Goal: Task Accomplishment & Management: Manage account settings

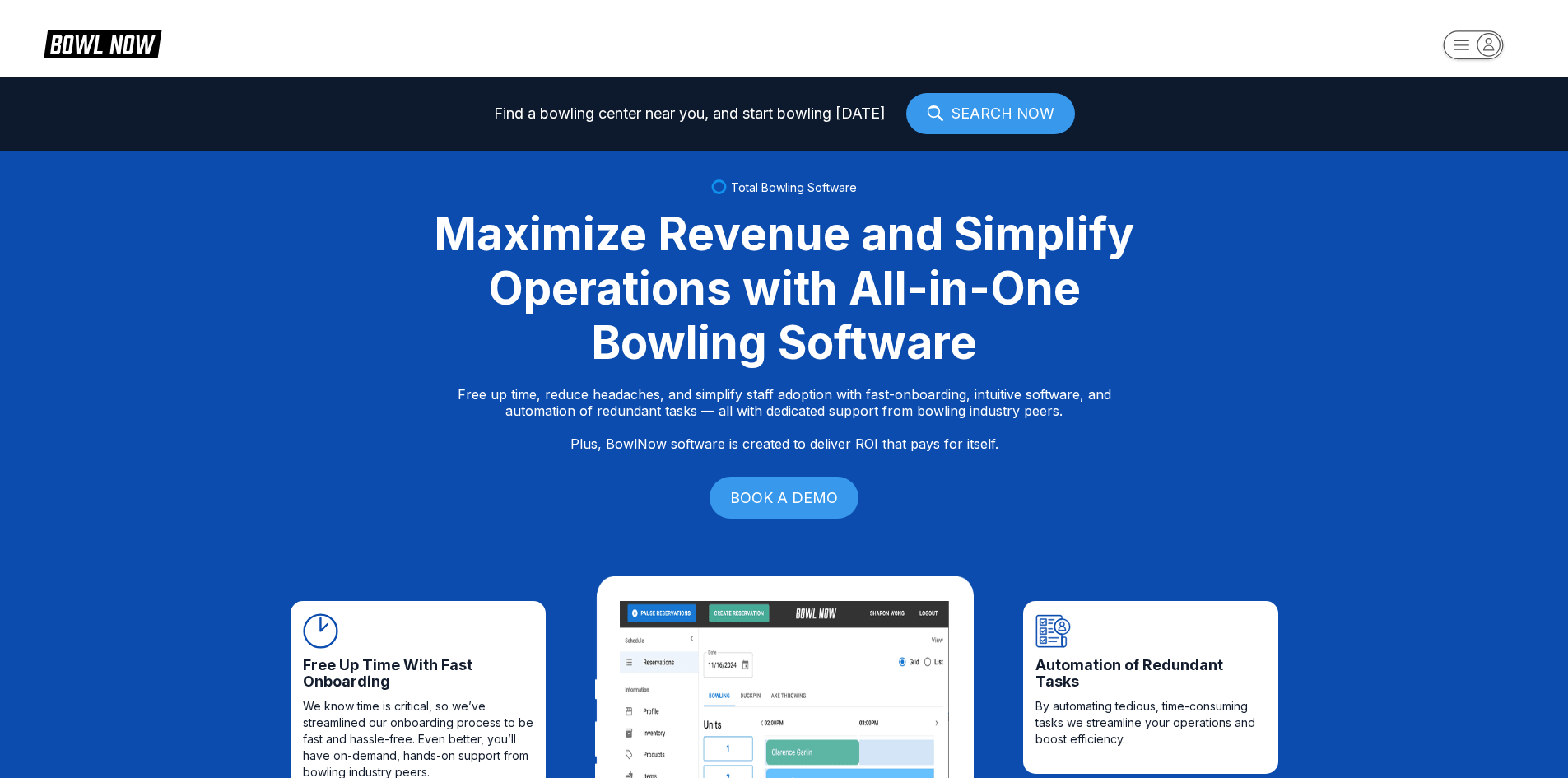
click at [1470, 43] on rect "button" at bounding box center [1473, 45] width 60 height 29
click at [1454, 129] on div "Center Sign In" at bounding box center [1473, 129] width 114 height 29
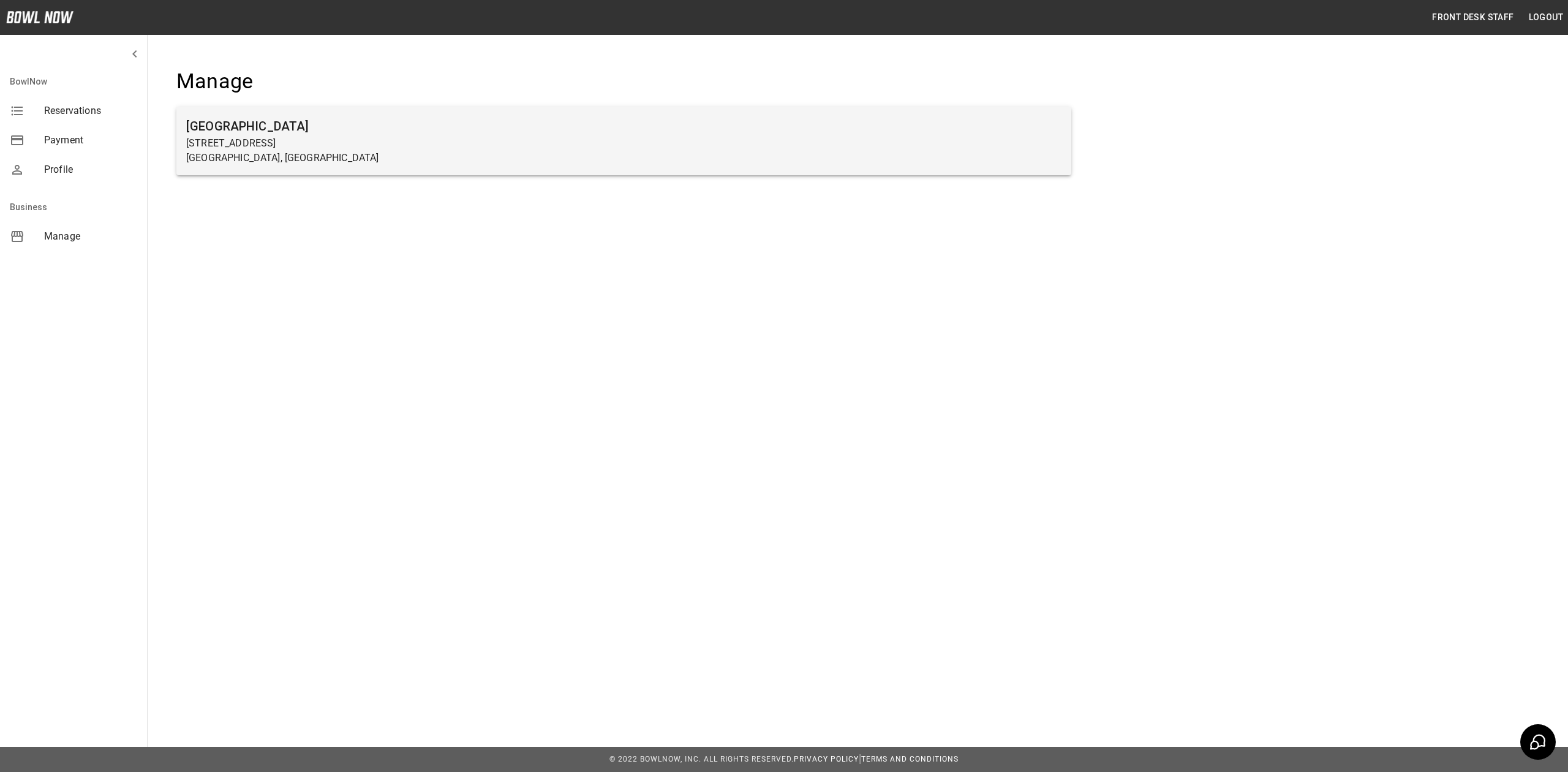
click at [251, 133] on h6 "[GEOGRAPHIC_DATA]" at bounding box center [624, 126] width 875 height 20
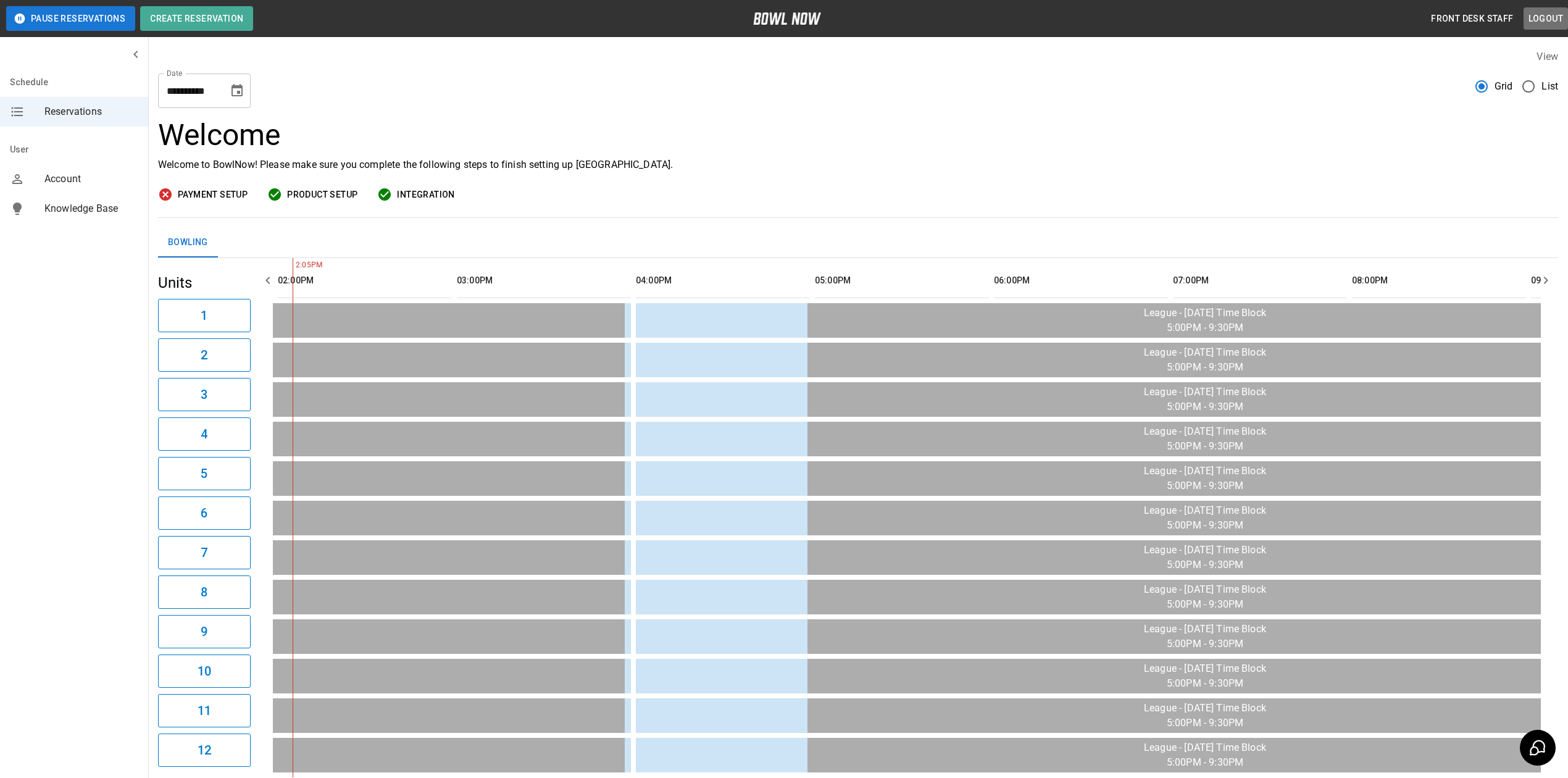
click at [1556, 14] on button "Logout" at bounding box center [1545, 19] width 45 height 23
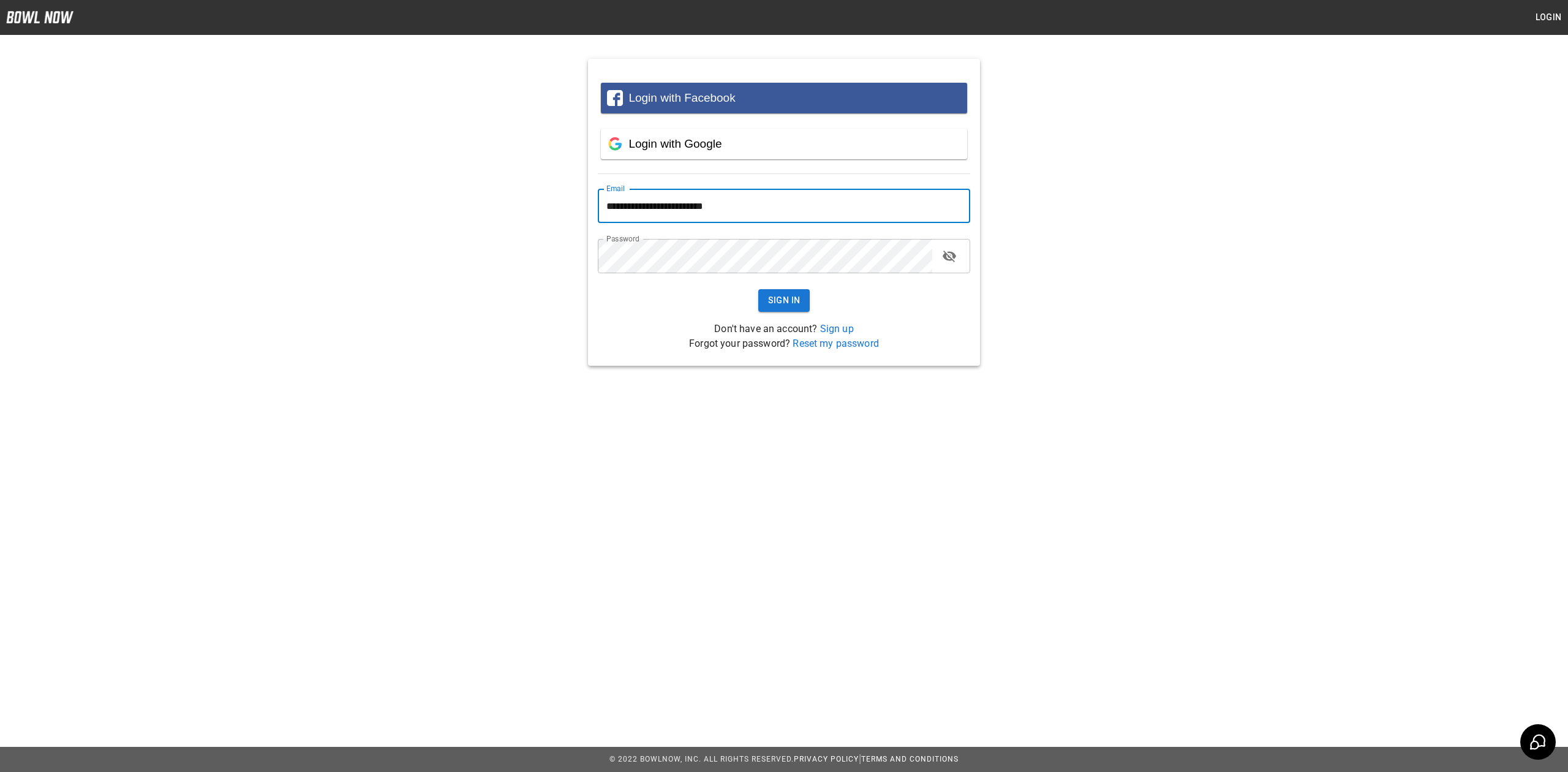
drag, startPoint x: 786, startPoint y: 208, endPoint x: 472, endPoint y: 179, distance: 315.3
click at [483, 178] on div "**********" at bounding box center [784, 203] width 1568 height 326
type input "**********"
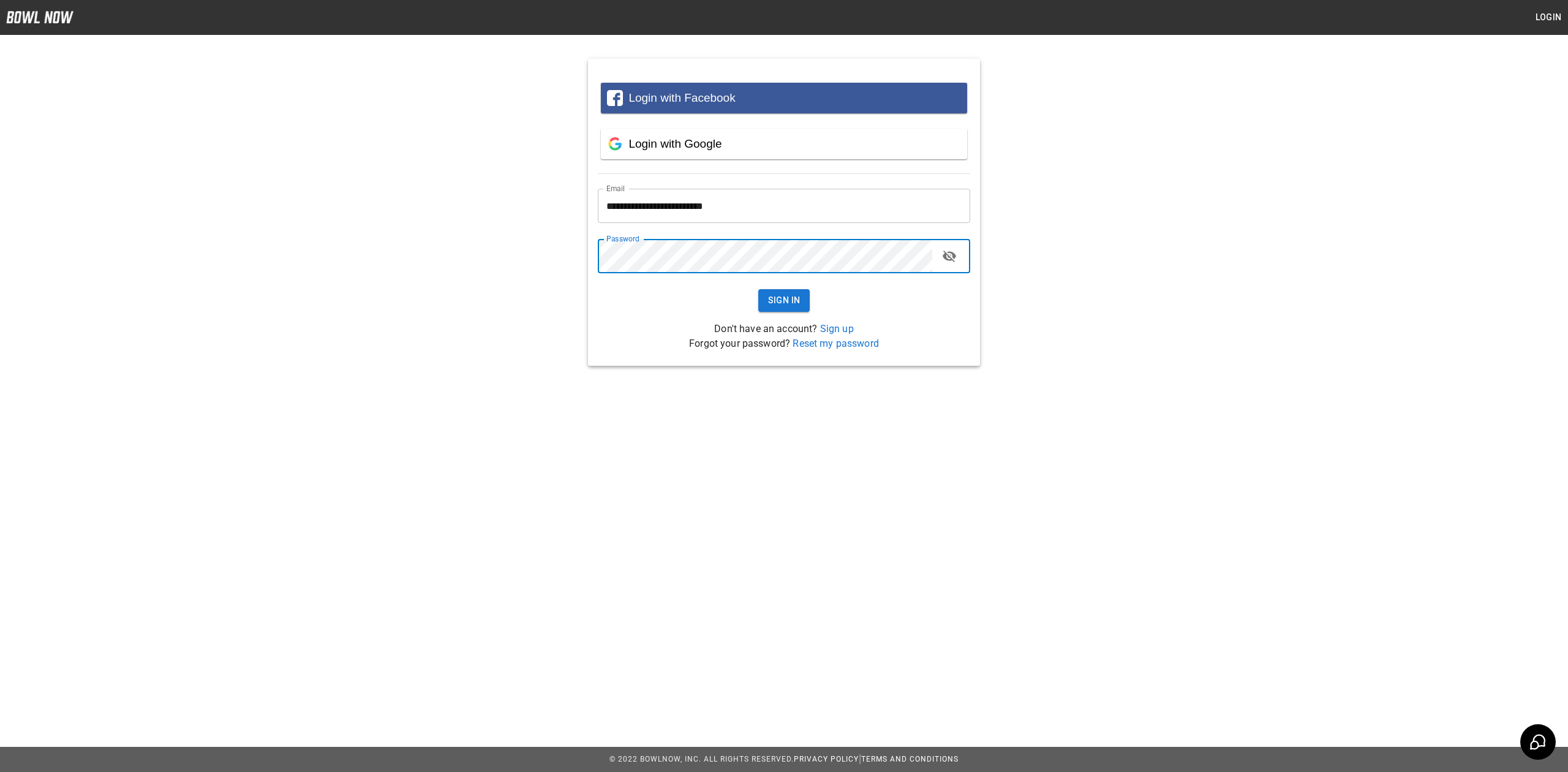
click at [758, 289] on button "Sign In" at bounding box center [784, 300] width 52 height 22
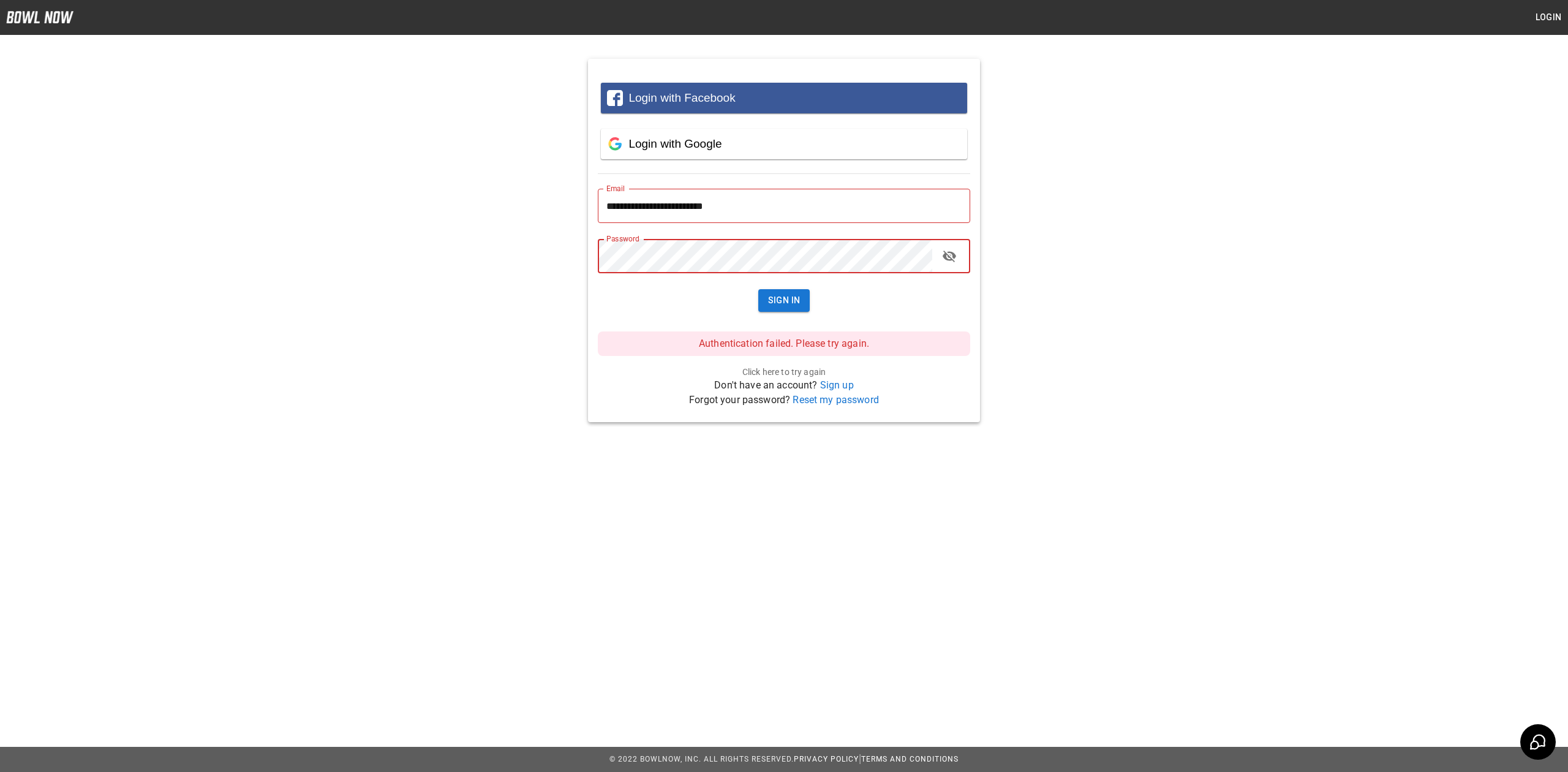
click at [549, 250] on div "**********" at bounding box center [784, 231] width 1568 height 383
click at [758, 289] on button "Sign In" at bounding box center [784, 300] width 52 height 22
click at [948, 262] on icon "toggle password visibility" at bounding box center [949, 256] width 14 height 12
click at [554, 252] on div "**********" at bounding box center [784, 231] width 1568 height 383
click at [758, 289] on button "Sign In" at bounding box center [784, 300] width 52 height 22
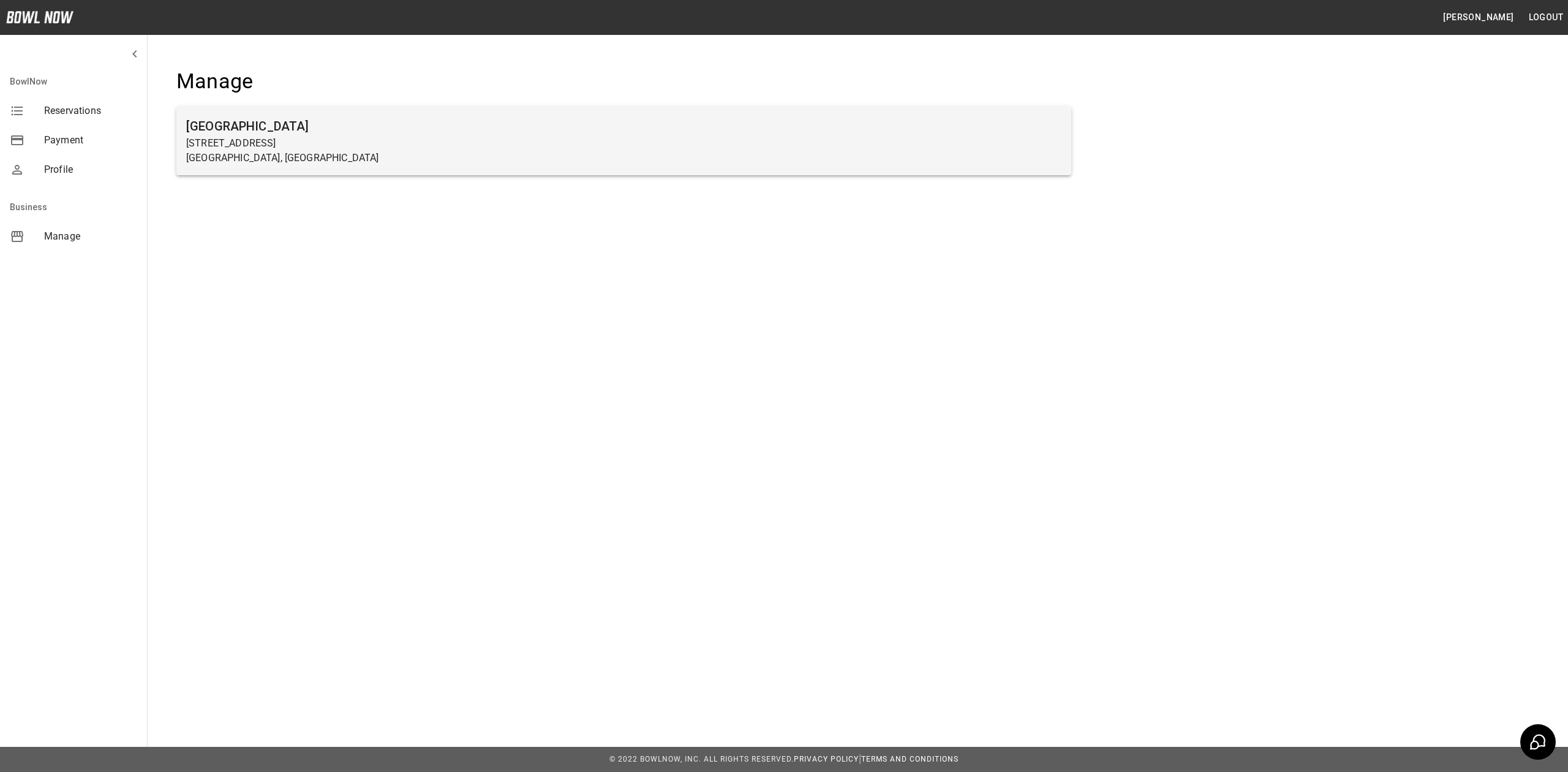
click at [312, 144] on p "[STREET_ADDRESS]" at bounding box center [624, 144] width 875 height 15
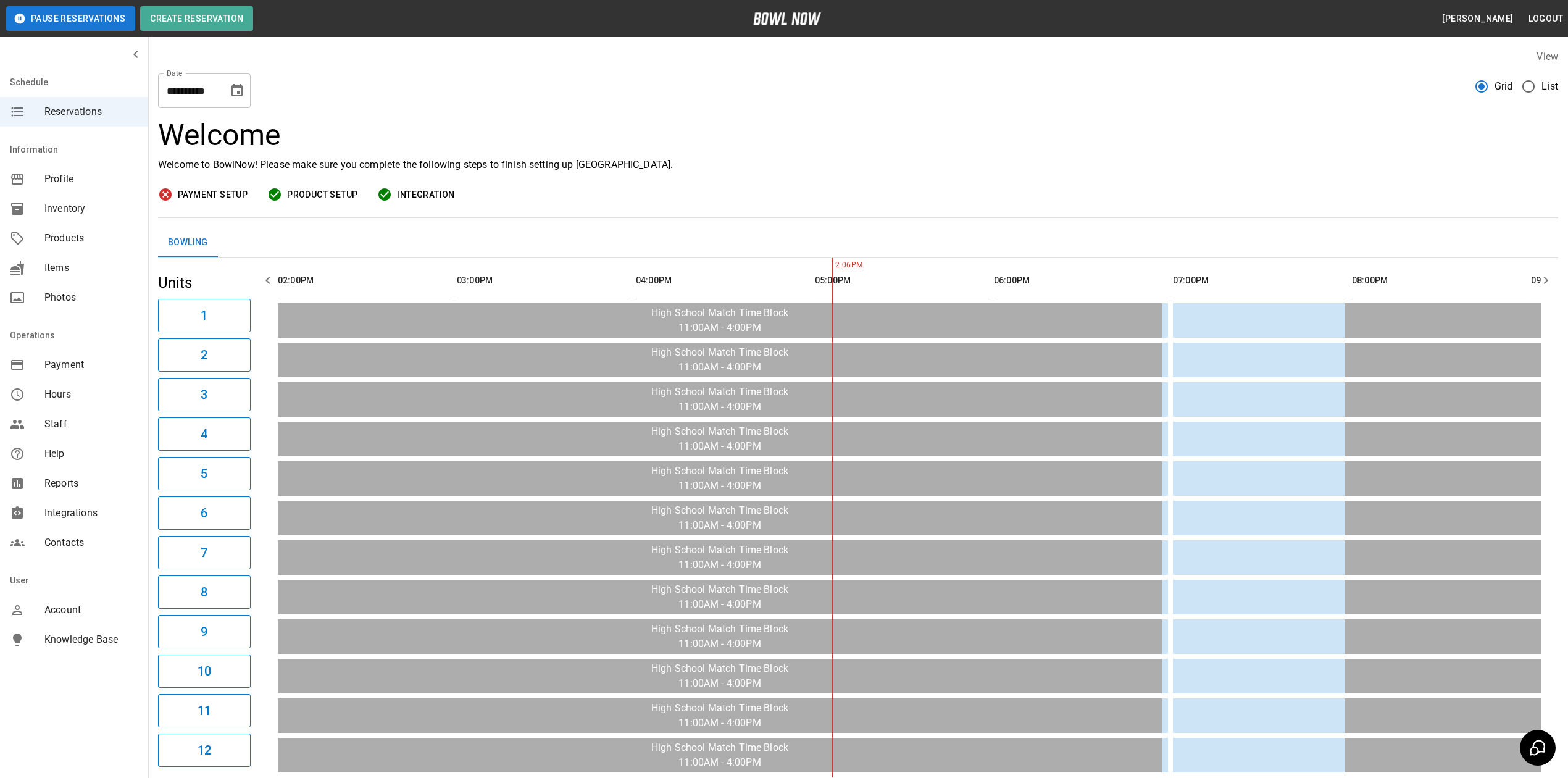
scroll to position [0, 537]
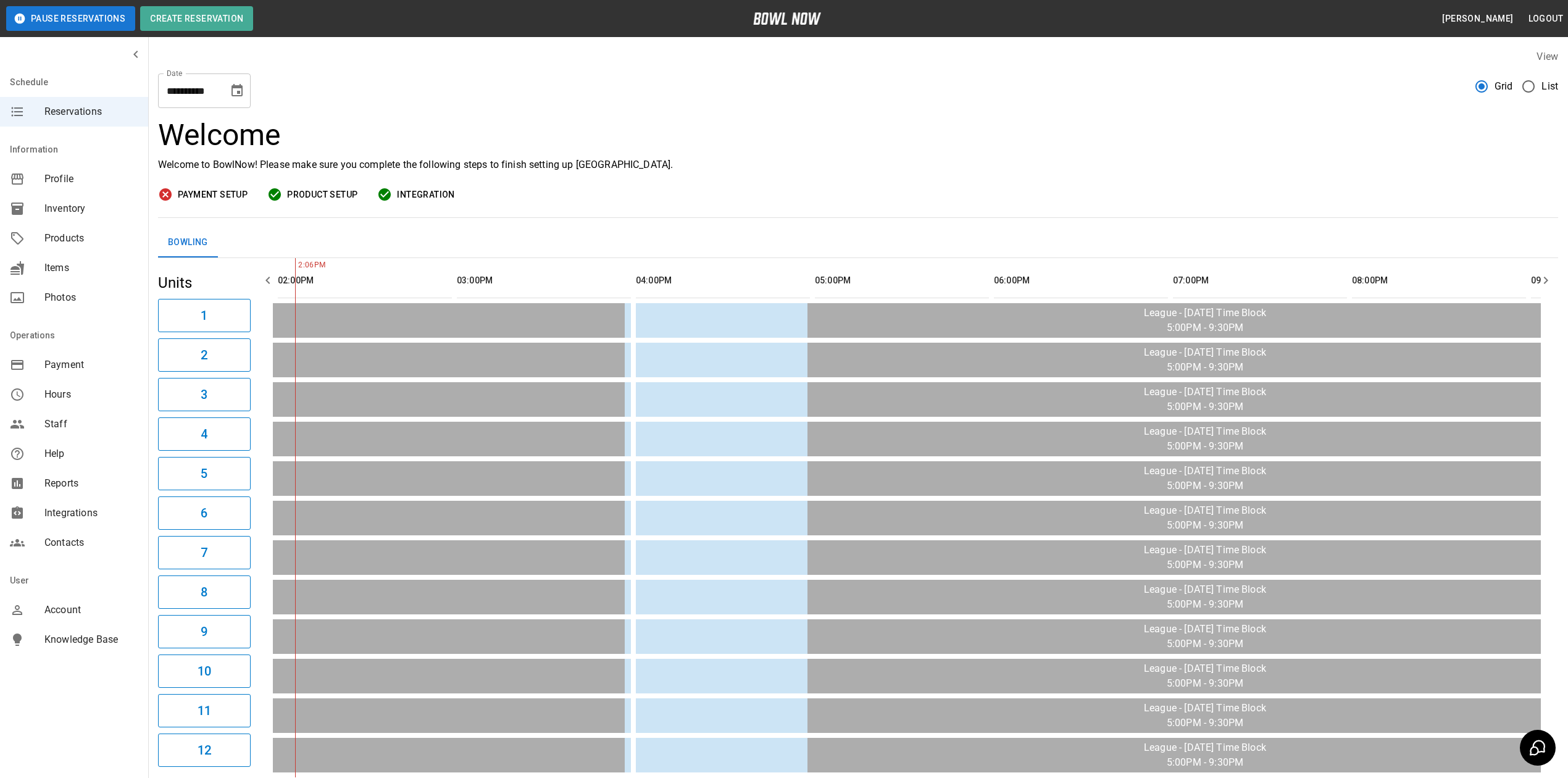
click at [90, 228] on div "Products" at bounding box center [74, 238] width 148 height 29
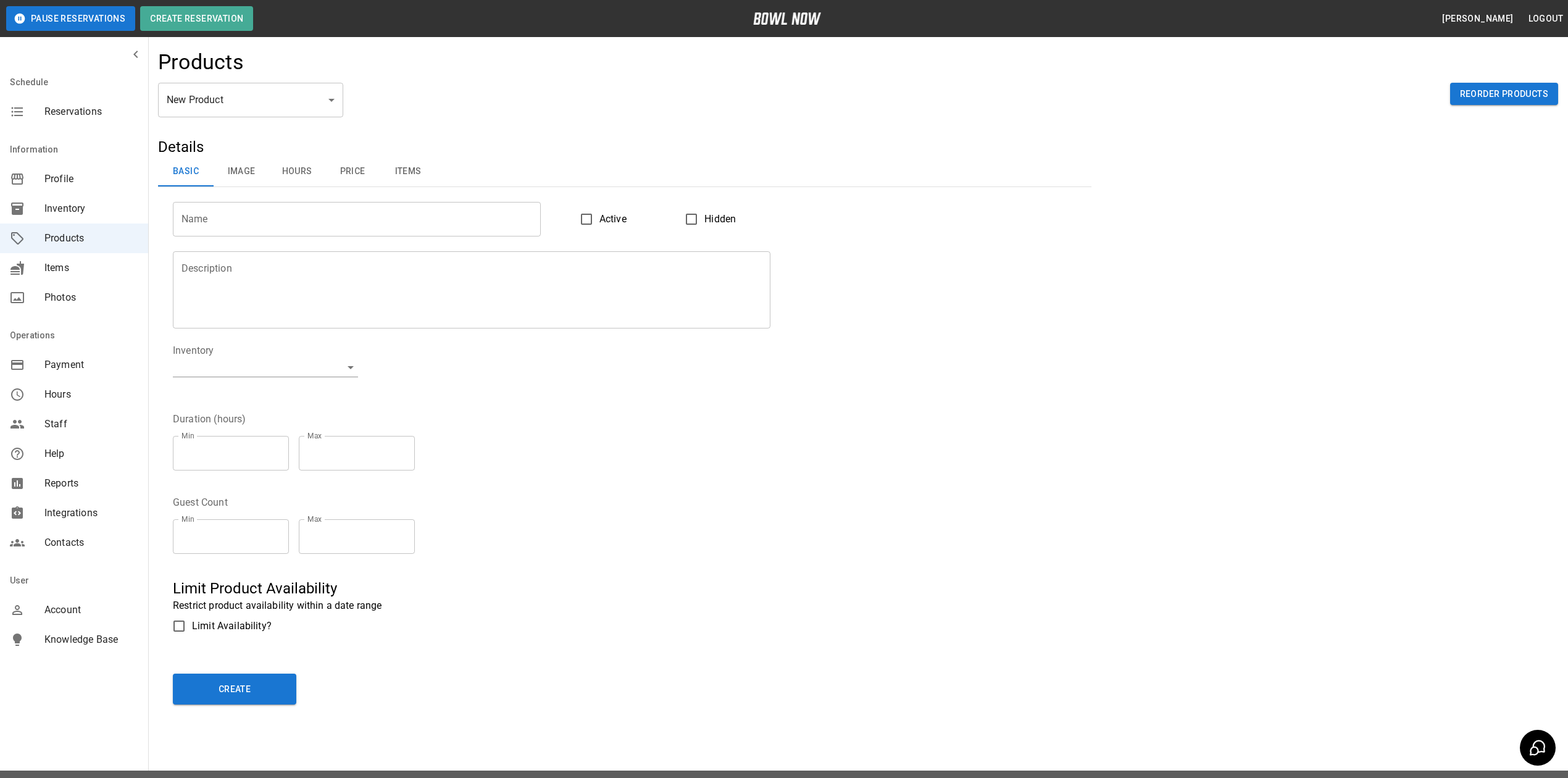
click at [63, 213] on span "Inventory" at bounding box center [91, 209] width 94 height 15
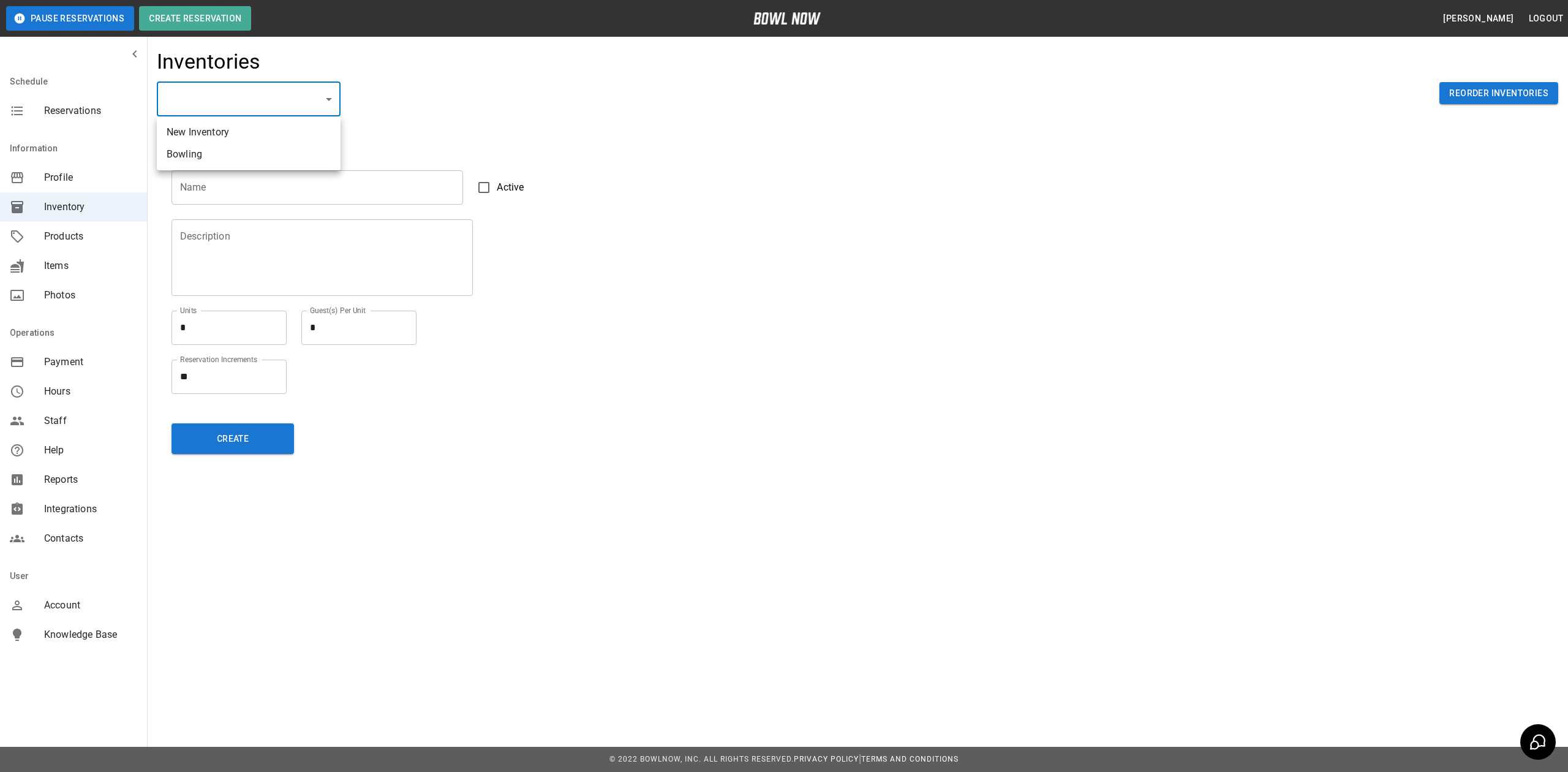
click at [269, 103] on body "Pause Reservations Create Reservation [PERSON_NAME] Logout Schedule Reservation…" at bounding box center [784, 386] width 1568 height 772
click at [255, 154] on li "Bowling" at bounding box center [249, 154] width 184 height 22
type input "**********"
type input "*******"
type textarea "**"
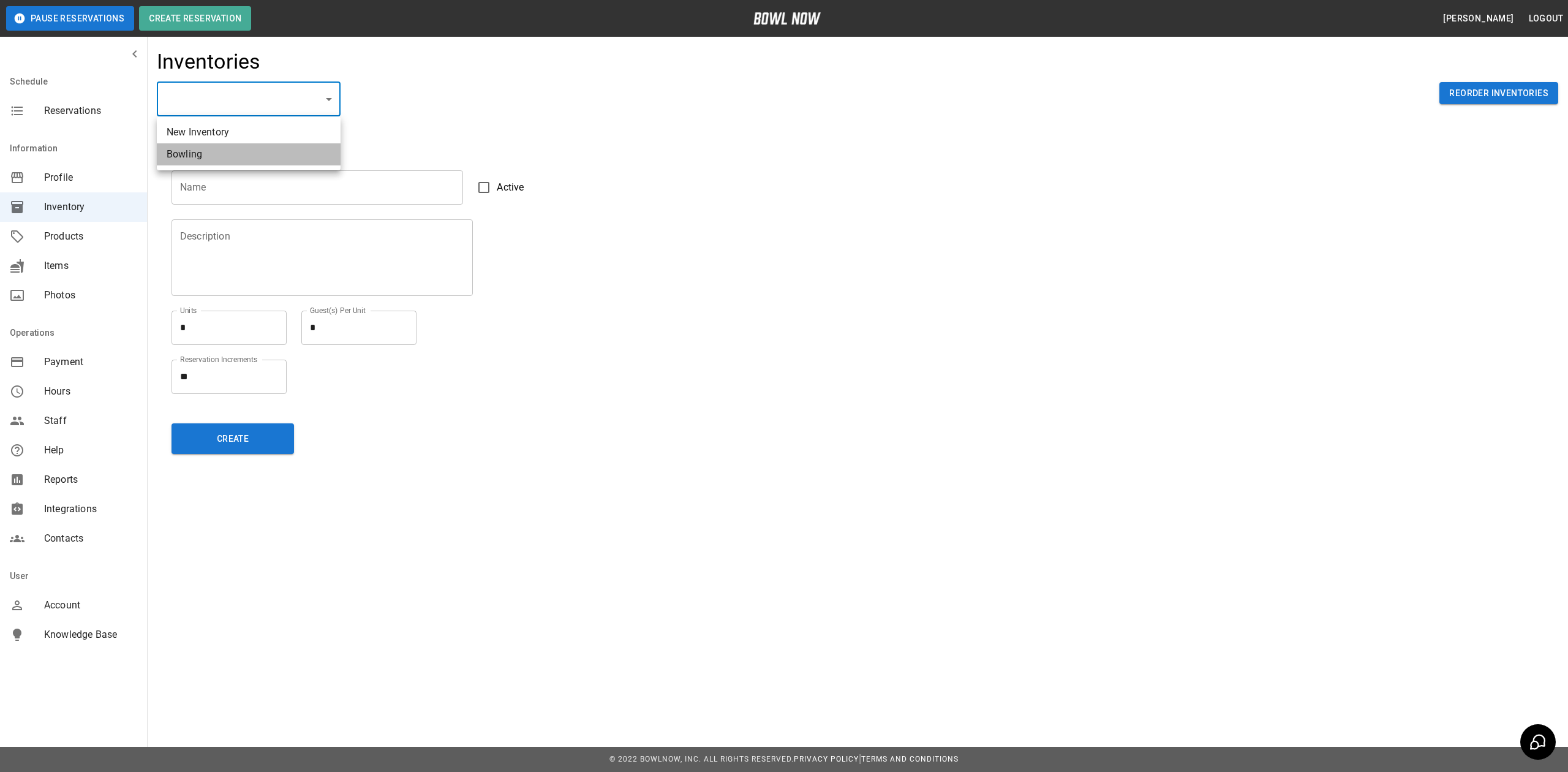
type textarea "*"
type textarea "**"
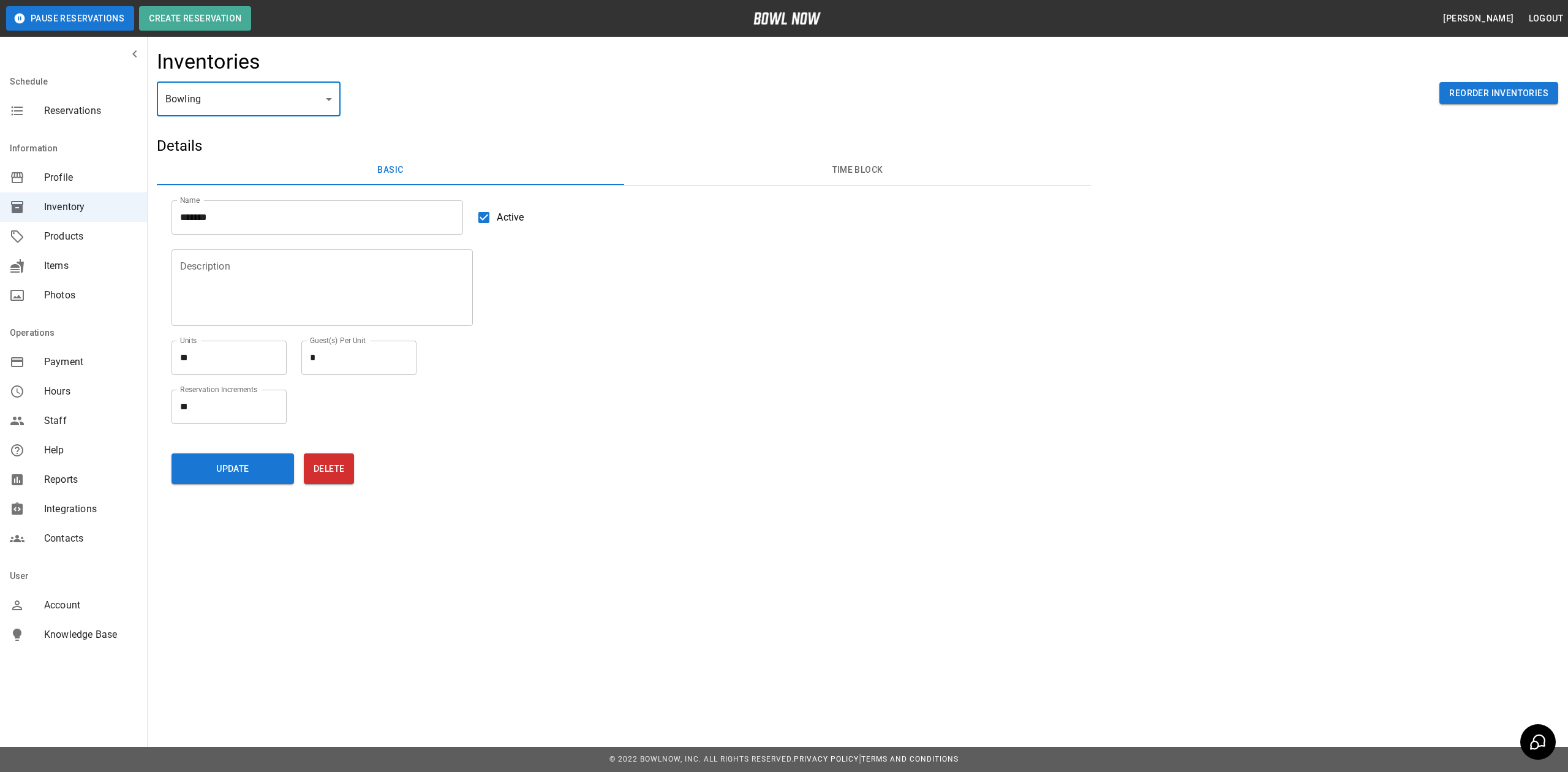
click at [855, 175] on button "Time Block" at bounding box center [857, 170] width 467 height 29
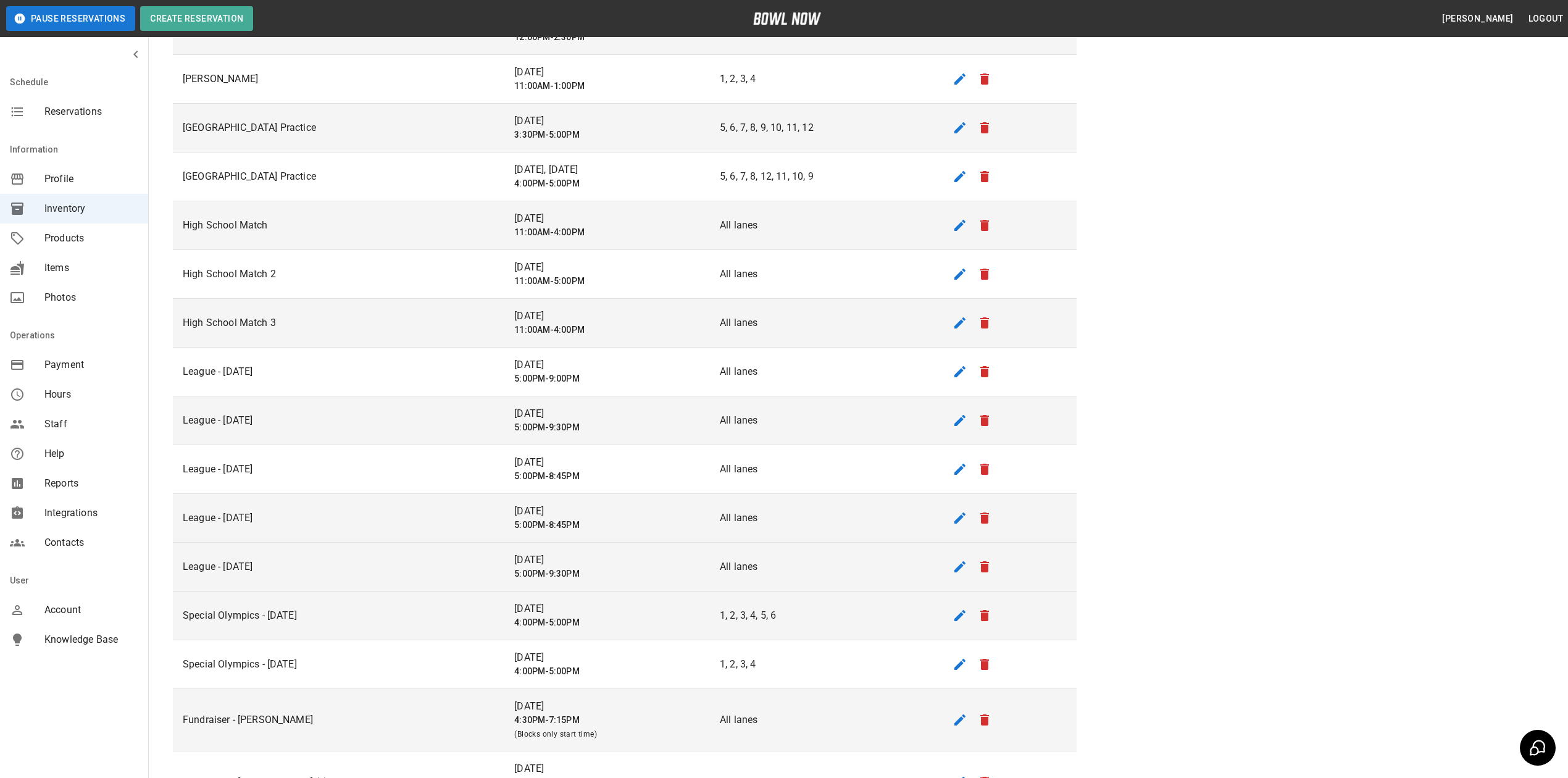
scroll to position [329, 0]
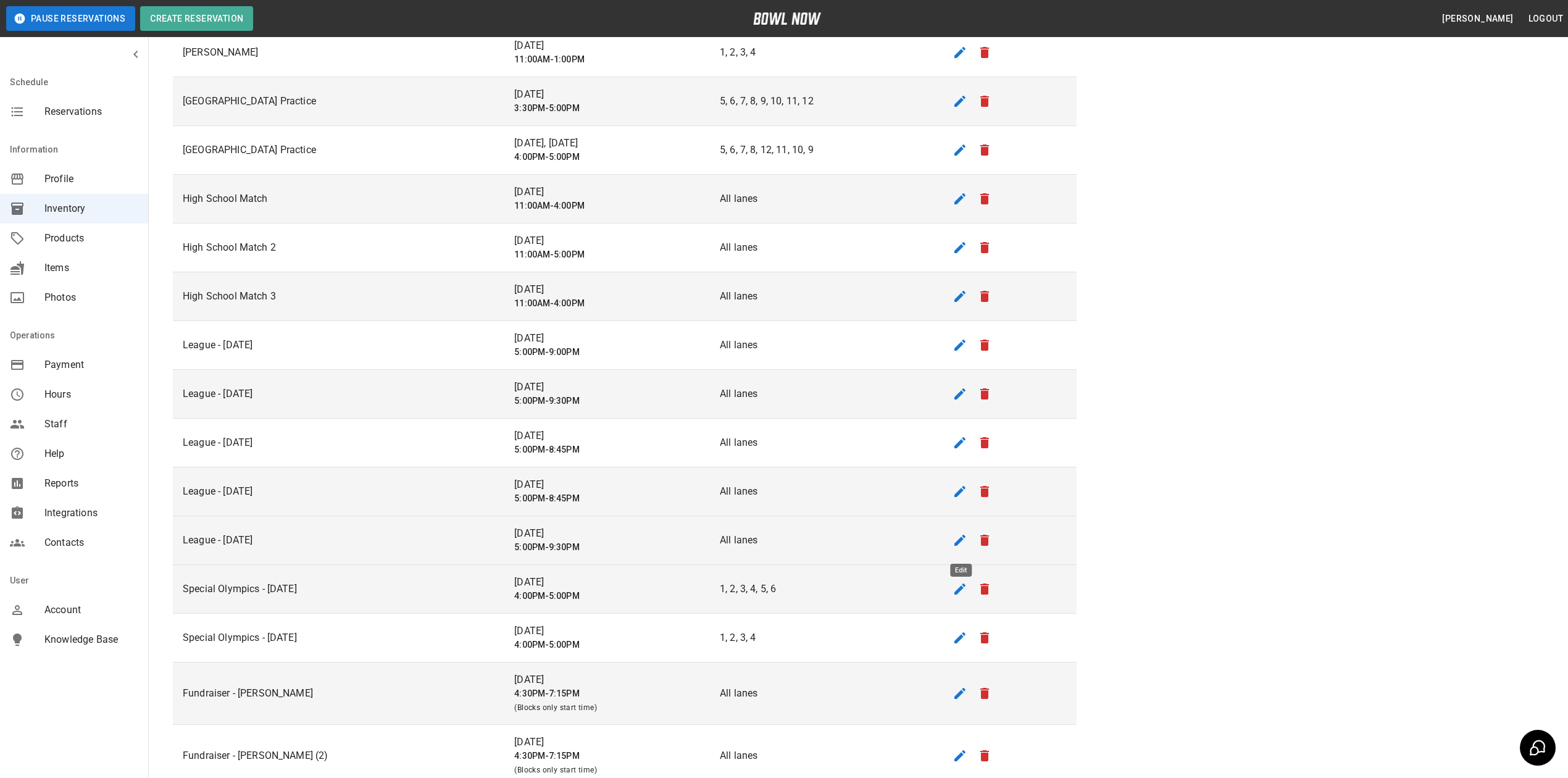
click at [955, 542] on icon "edit" at bounding box center [960, 540] width 15 height 15
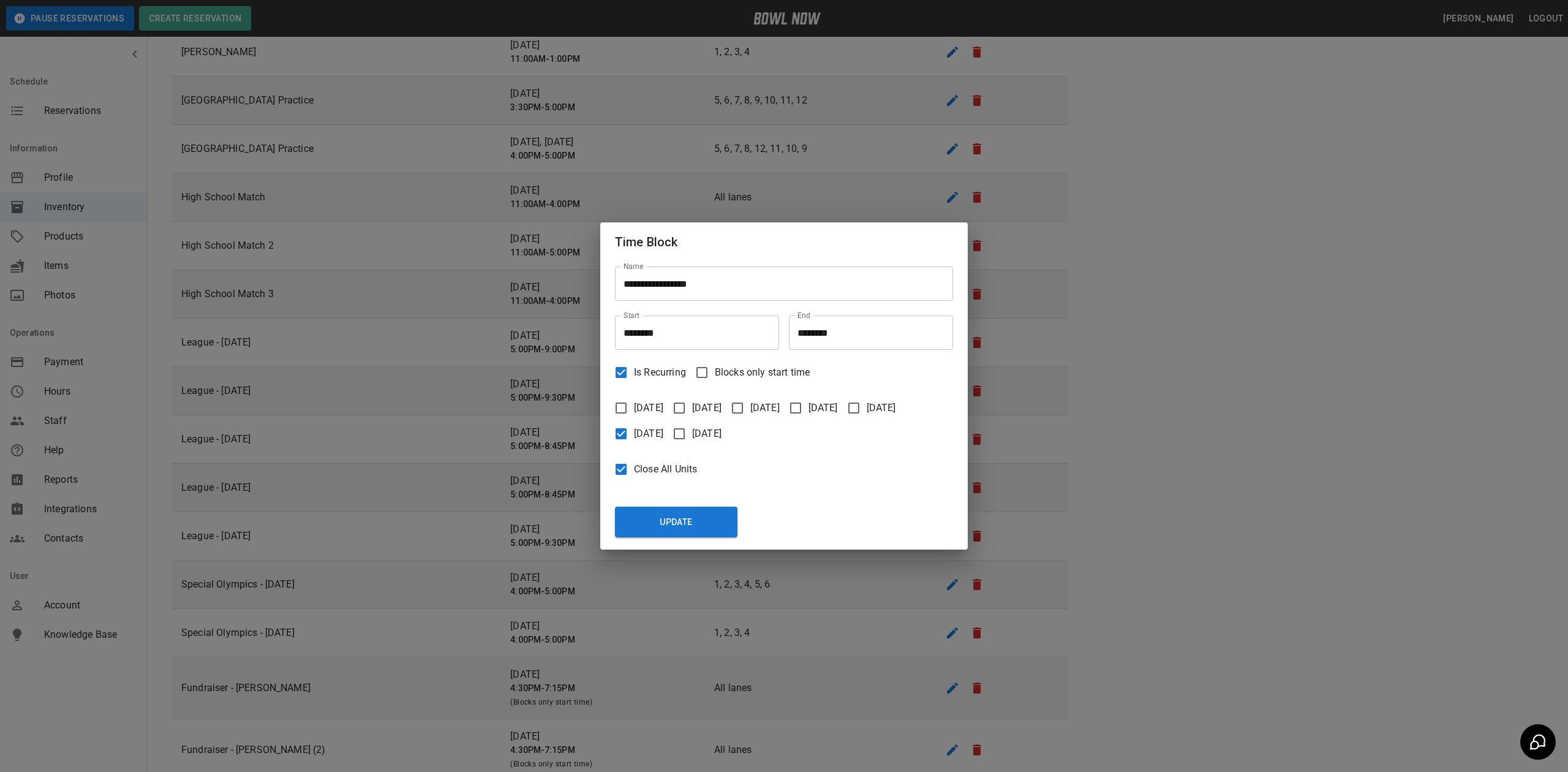
click at [1123, 380] on div "**********" at bounding box center [784, 386] width 1568 height 772
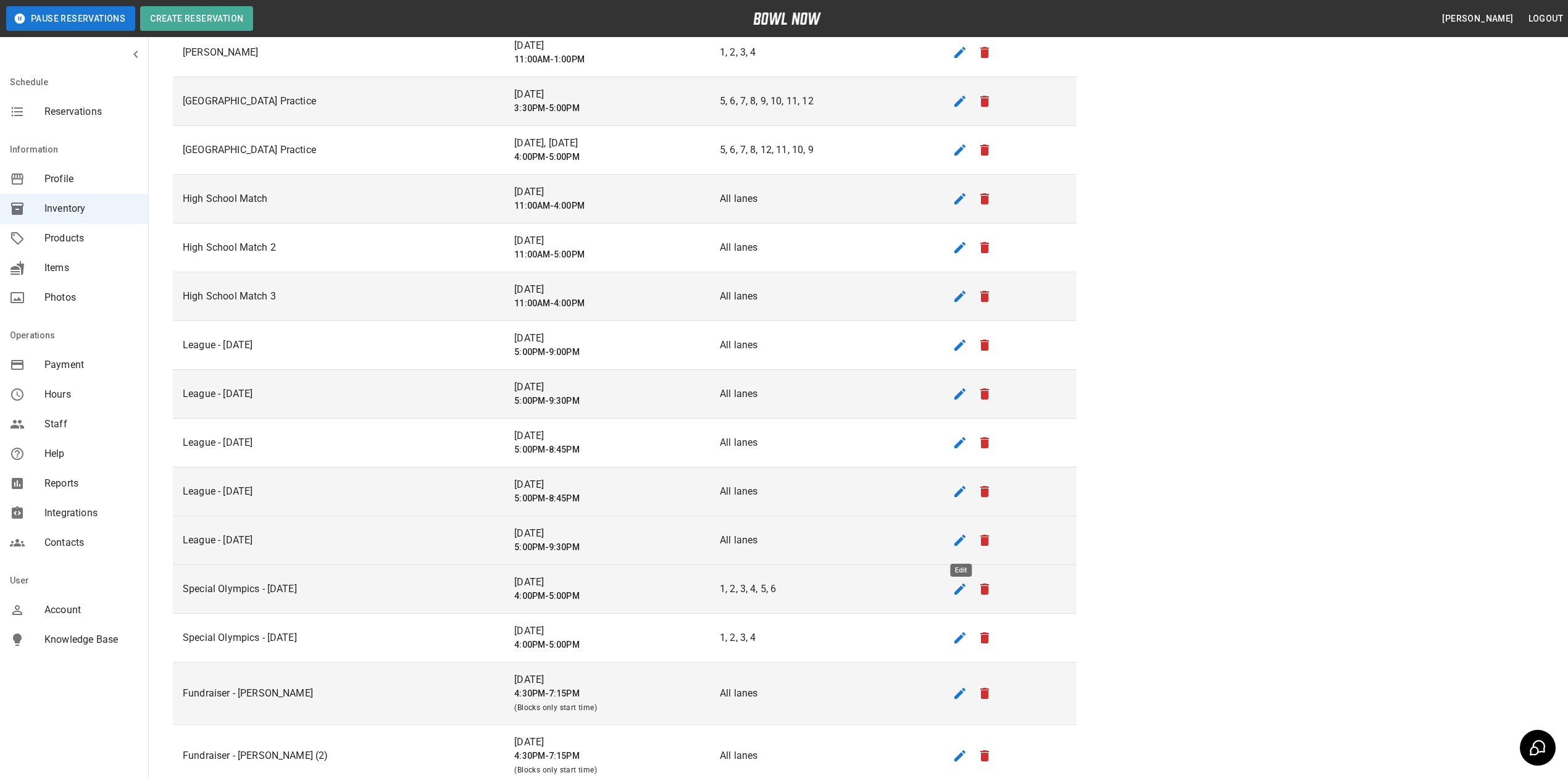
click at [960, 546] on icon "edit" at bounding box center [960, 540] width 15 height 15
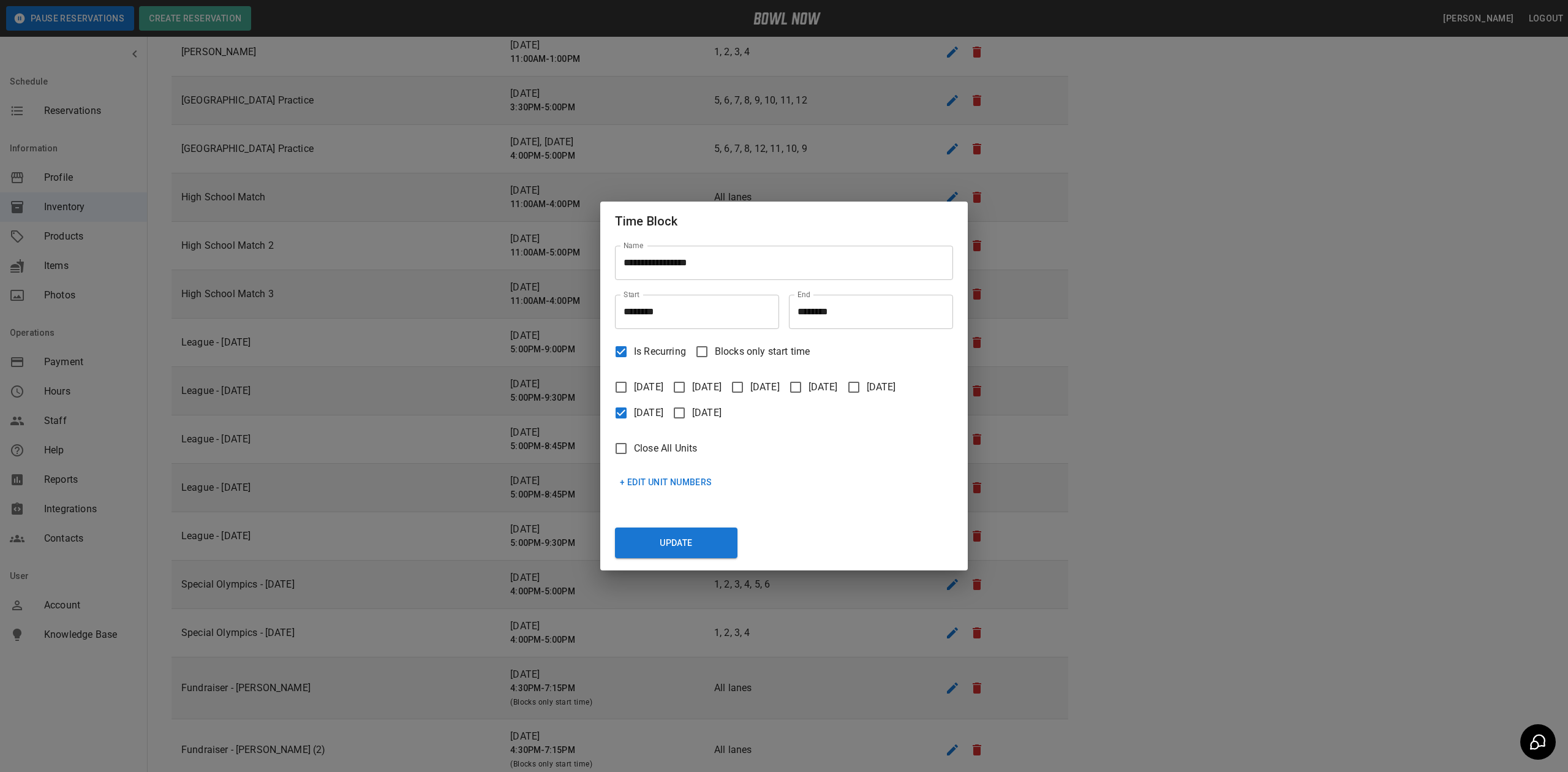
click at [679, 488] on button "+ Edit Unit Numbers" at bounding box center [666, 482] width 102 height 22
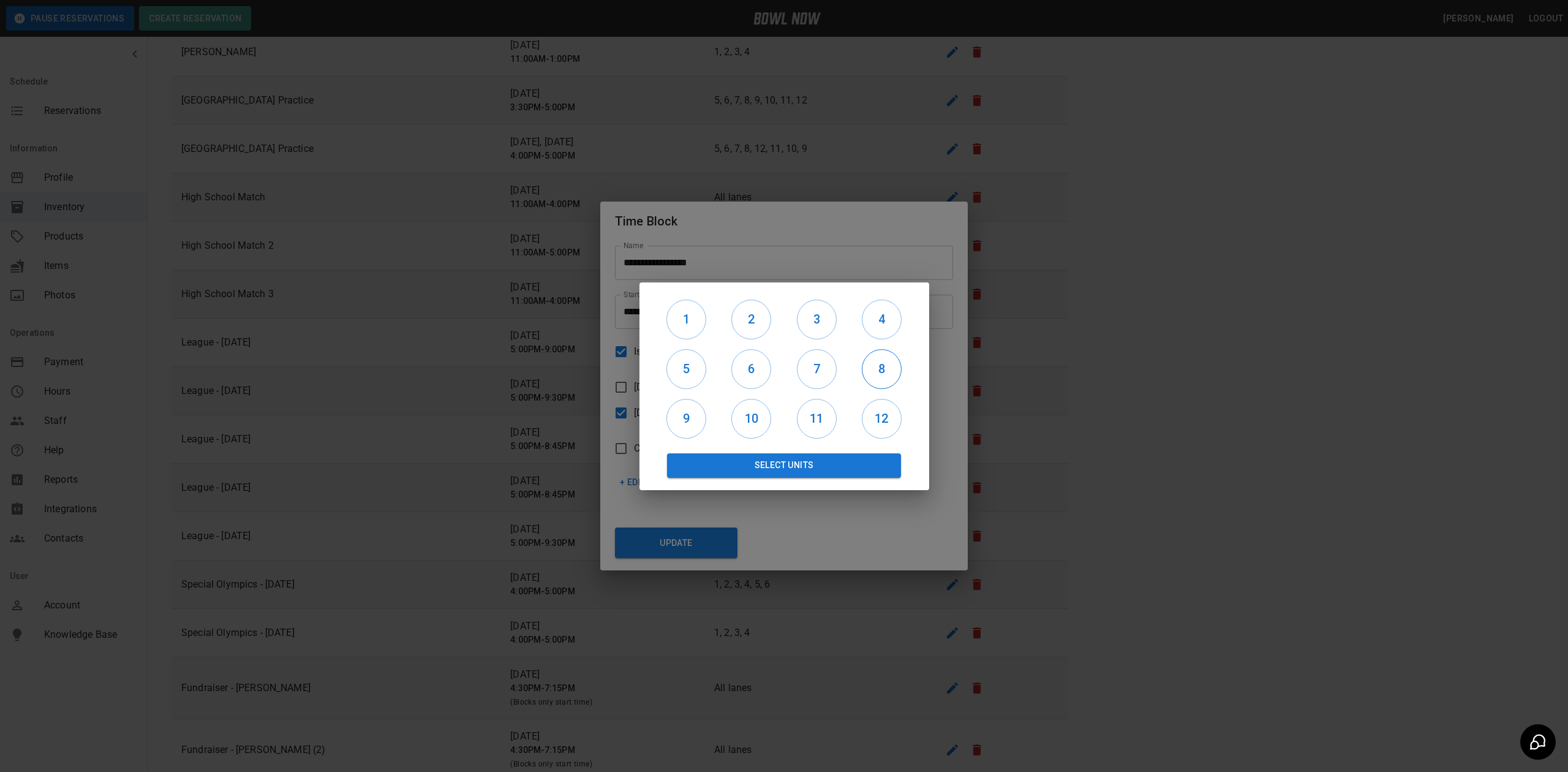
drag, startPoint x: 809, startPoint y: 319, endPoint x: 859, endPoint y: 343, distance: 55.5
click at [887, 380] on div "1 2 3 4 5 6 7 8 9 10 11 12 Select Units" at bounding box center [784, 386] width 260 height 183
drag, startPoint x: 825, startPoint y: 329, endPoint x: 847, endPoint y: 324, distance: 22.6
click at [825, 329] on h6 "3" at bounding box center [817, 319] width 39 height 20
click at [877, 324] on h6 "4" at bounding box center [881, 319] width 39 height 20
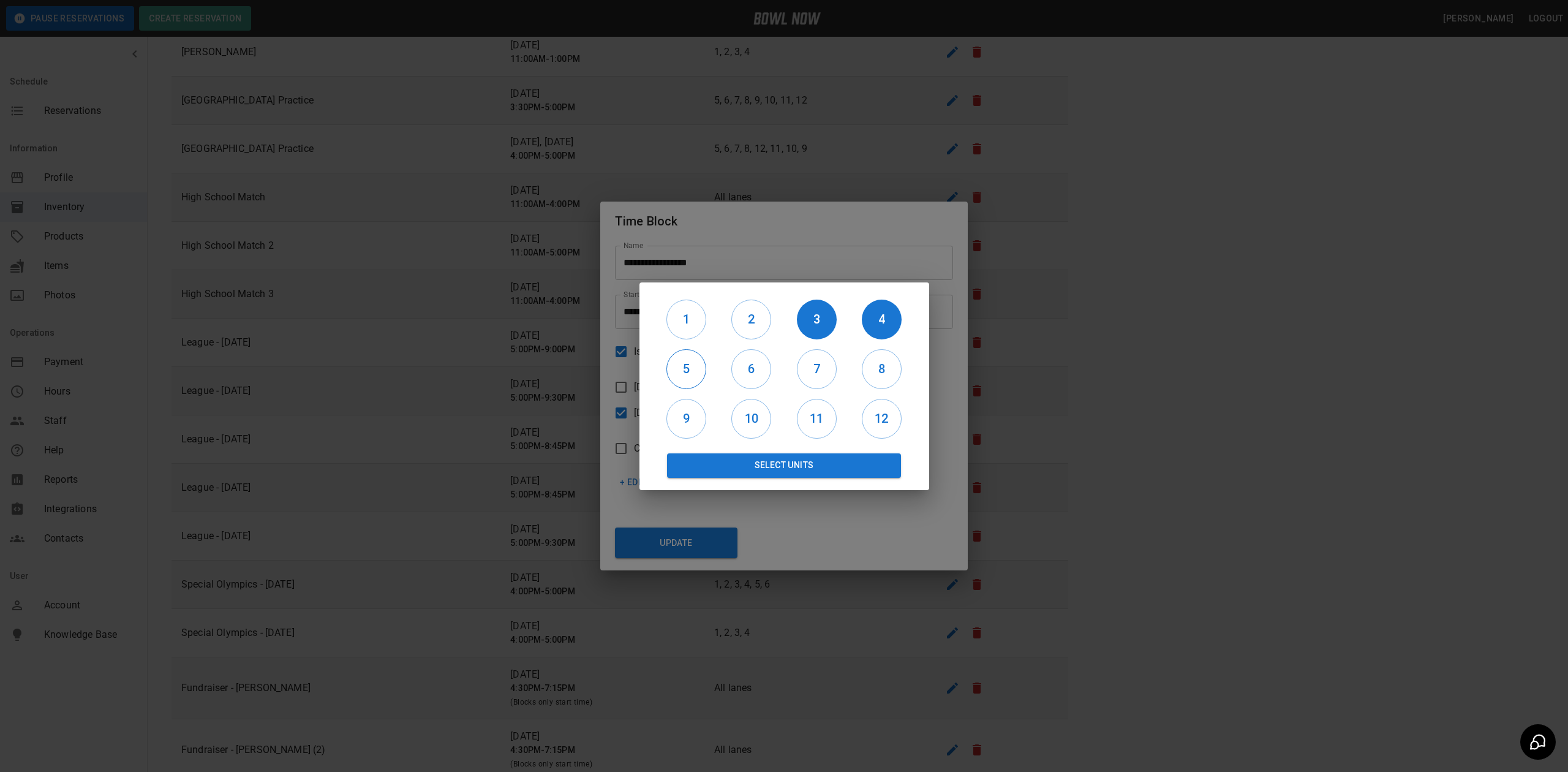
click at [692, 360] on h6 "5" at bounding box center [686, 369] width 39 height 20
click at [743, 367] on h6 "6" at bounding box center [751, 369] width 39 height 20
click at [816, 371] on h6 "7" at bounding box center [817, 369] width 39 height 20
drag, startPoint x: 889, startPoint y: 371, endPoint x: 881, endPoint y: 375, distance: 8.9
click at [889, 371] on h6 "8" at bounding box center [881, 369] width 39 height 20
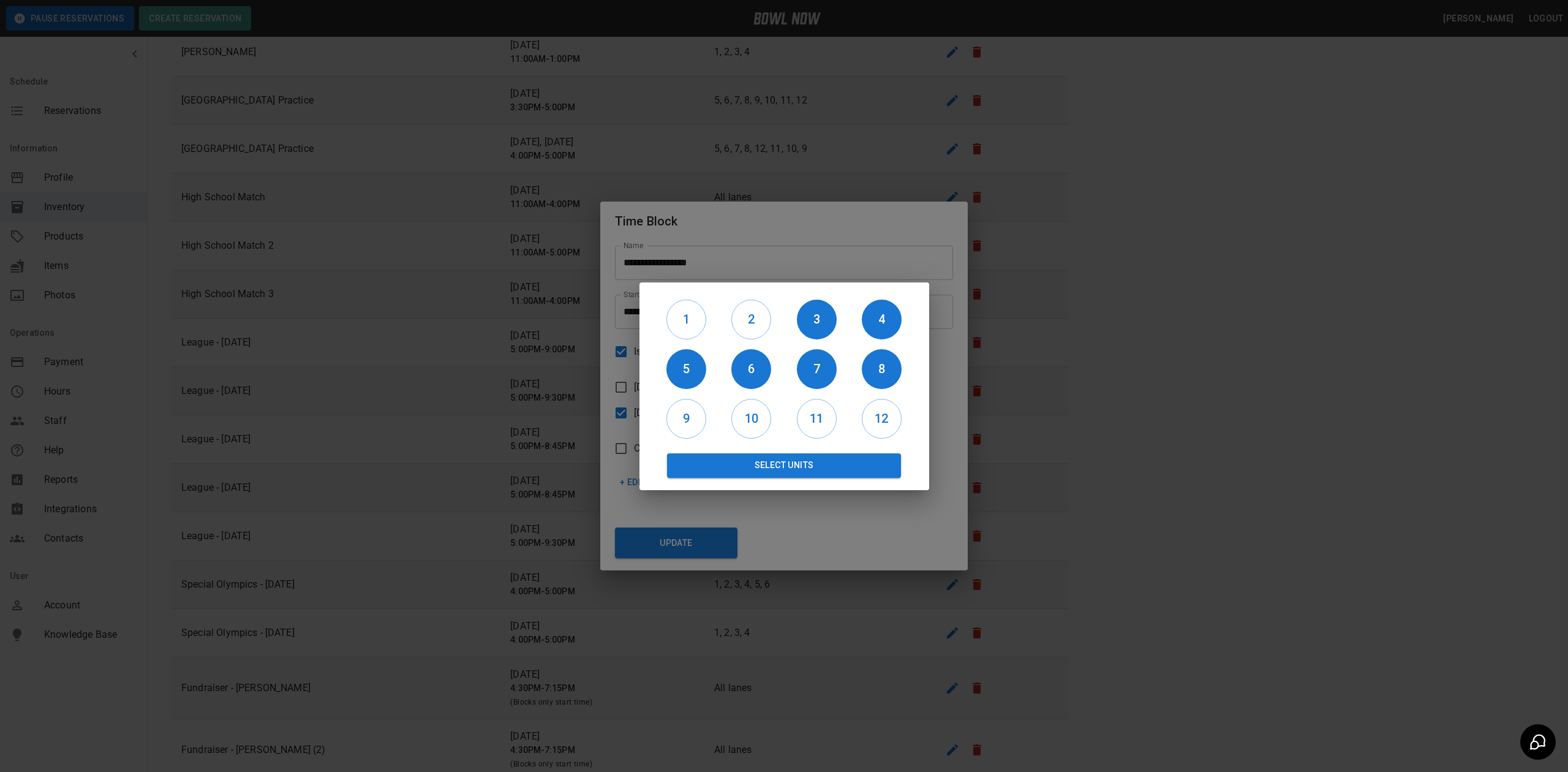
drag, startPoint x: 706, startPoint y: 422, endPoint x: 721, endPoint y: 417, distance: 15.8
click at [706, 422] on div "9" at bounding box center [686, 418] width 65 height 50
click at [699, 417] on h6 "9" at bounding box center [686, 418] width 39 height 20
click at [775, 420] on div "10" at bounding box center [751, 418] width 65 height 50
drag, startPoint x: 758, startPoint y: 422, endPoint x: 804, endPoint y: 424, distance: 46.0
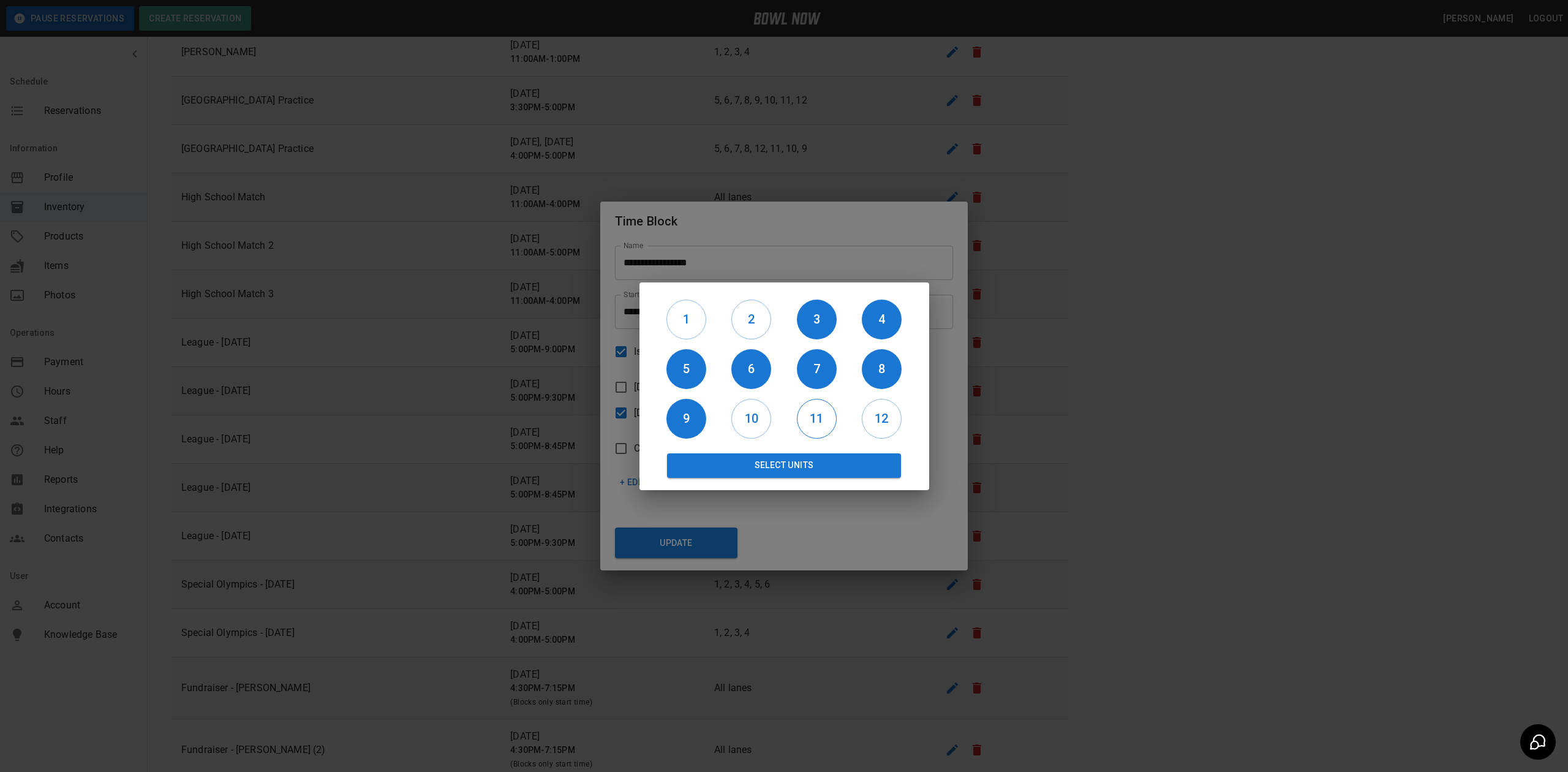
click at [758, 422] on h6 "10" at bounding box center [751, 418] width 39 height 20
click at [808, 422] on h6 "11" at bounding box center [817, 418] width 39 height 20
click at [876, 422] on h6 "12" at bounding box center [881, 418] width 39 height 20
click at [801, 465] on button "Select Units" at bounding box center [784, 465] width 235 height 24
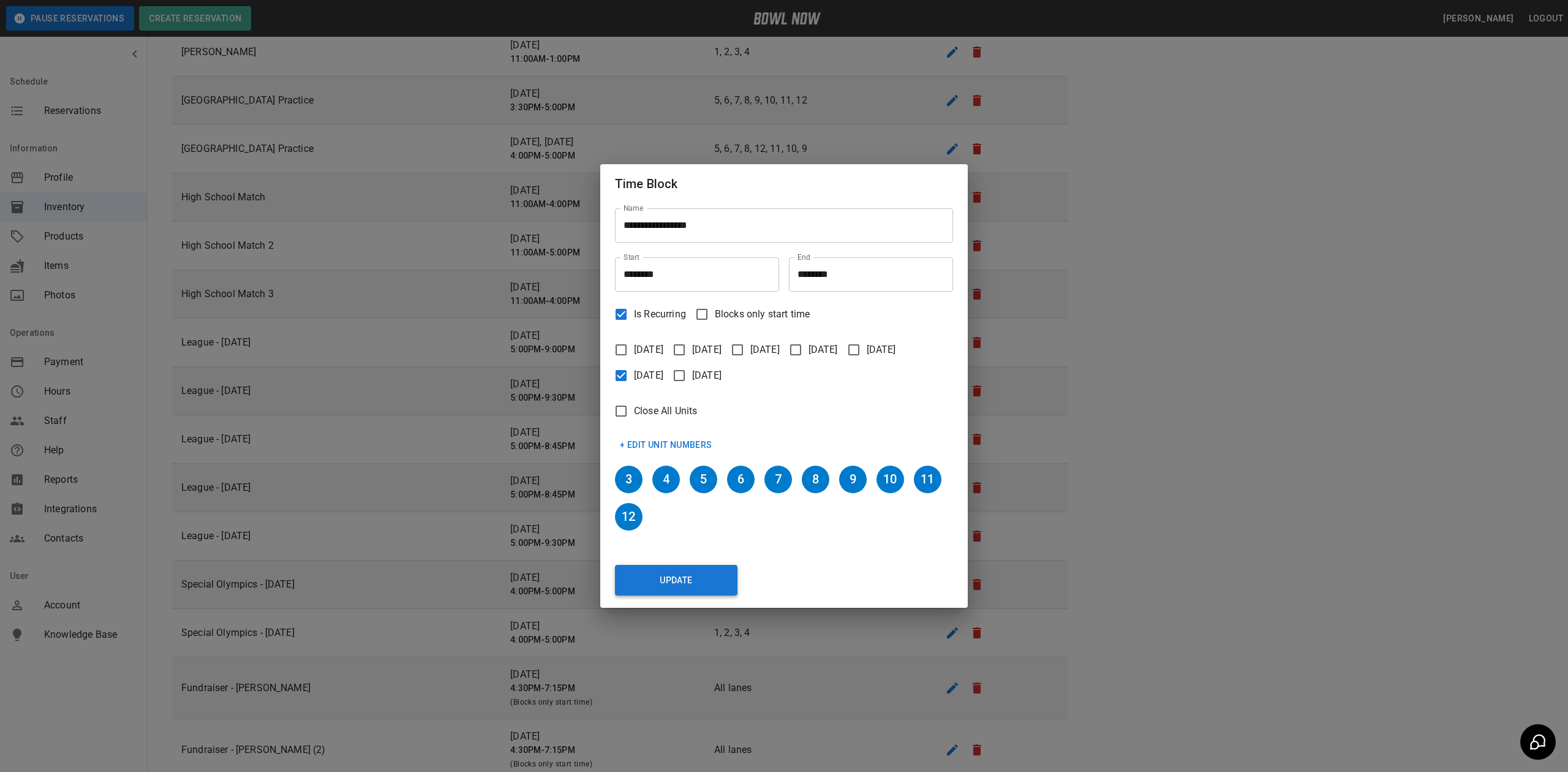
click at [711, 580] on button "Update" at bounding box center [676, 580] width 122 height 31
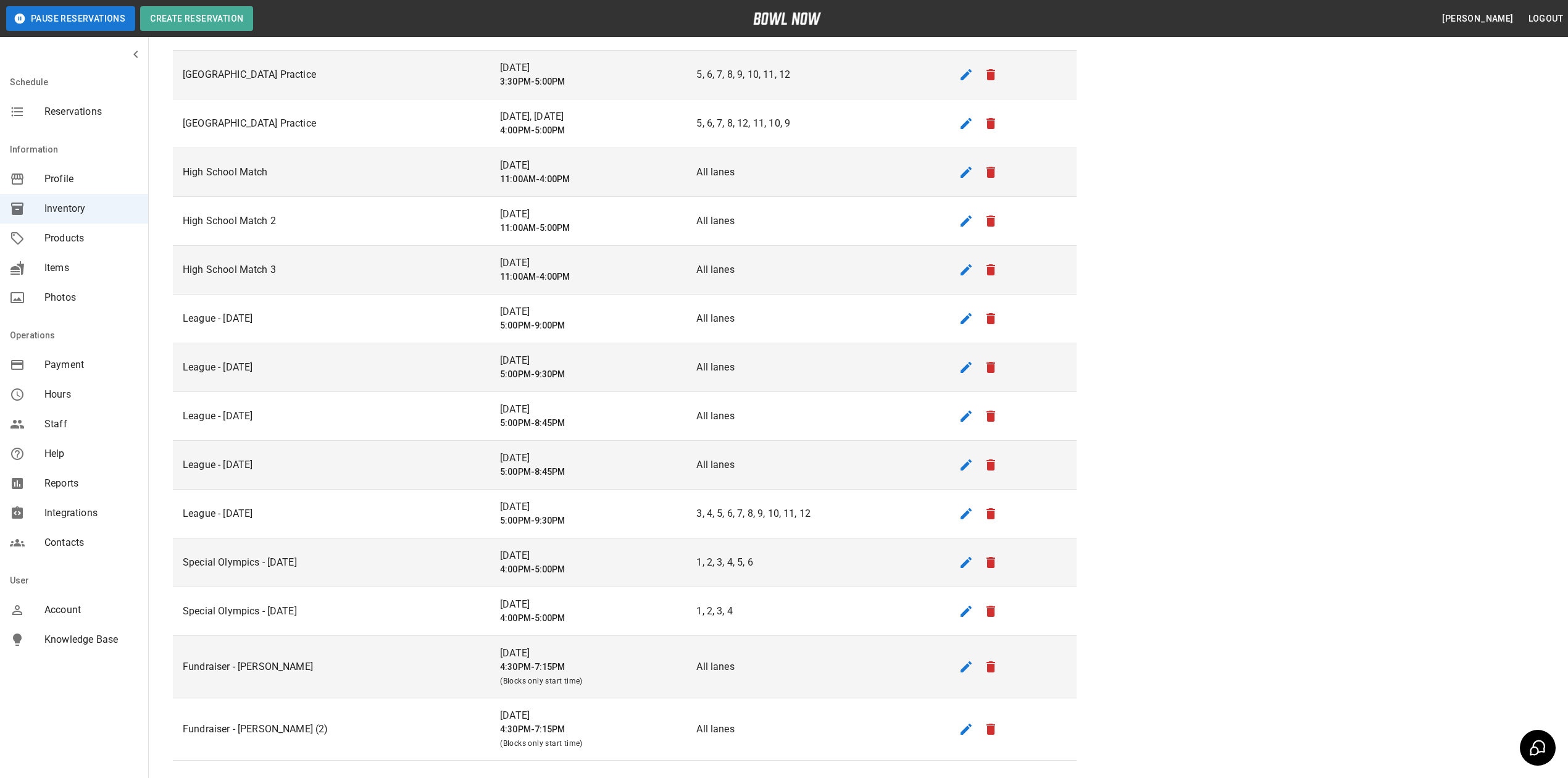
scroll to position [358, 0]
click at [1541, 18] on button "Logout" at bounding box center [1545, 19] width 45 height 23
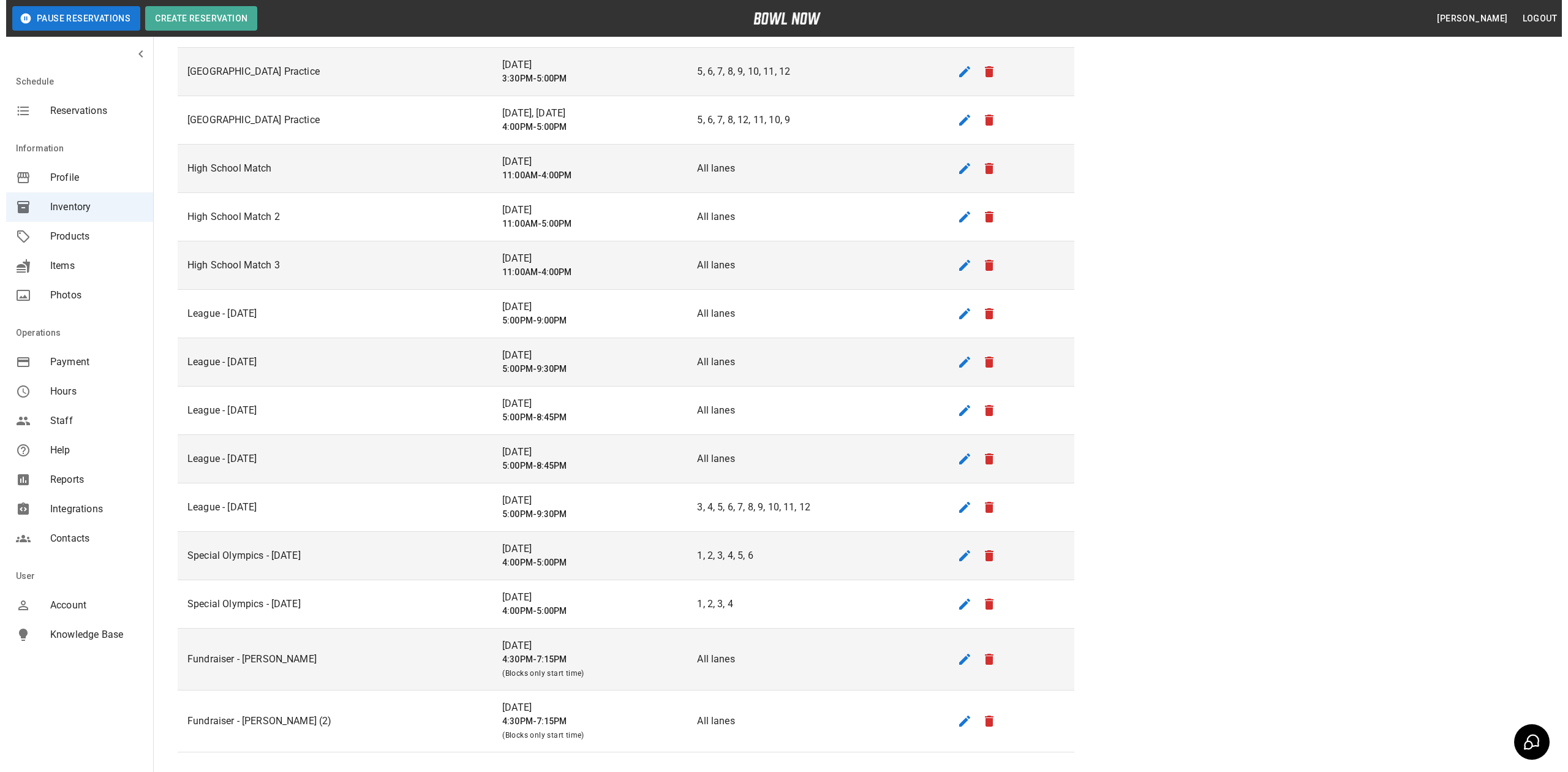
scroll to position [0, 0]
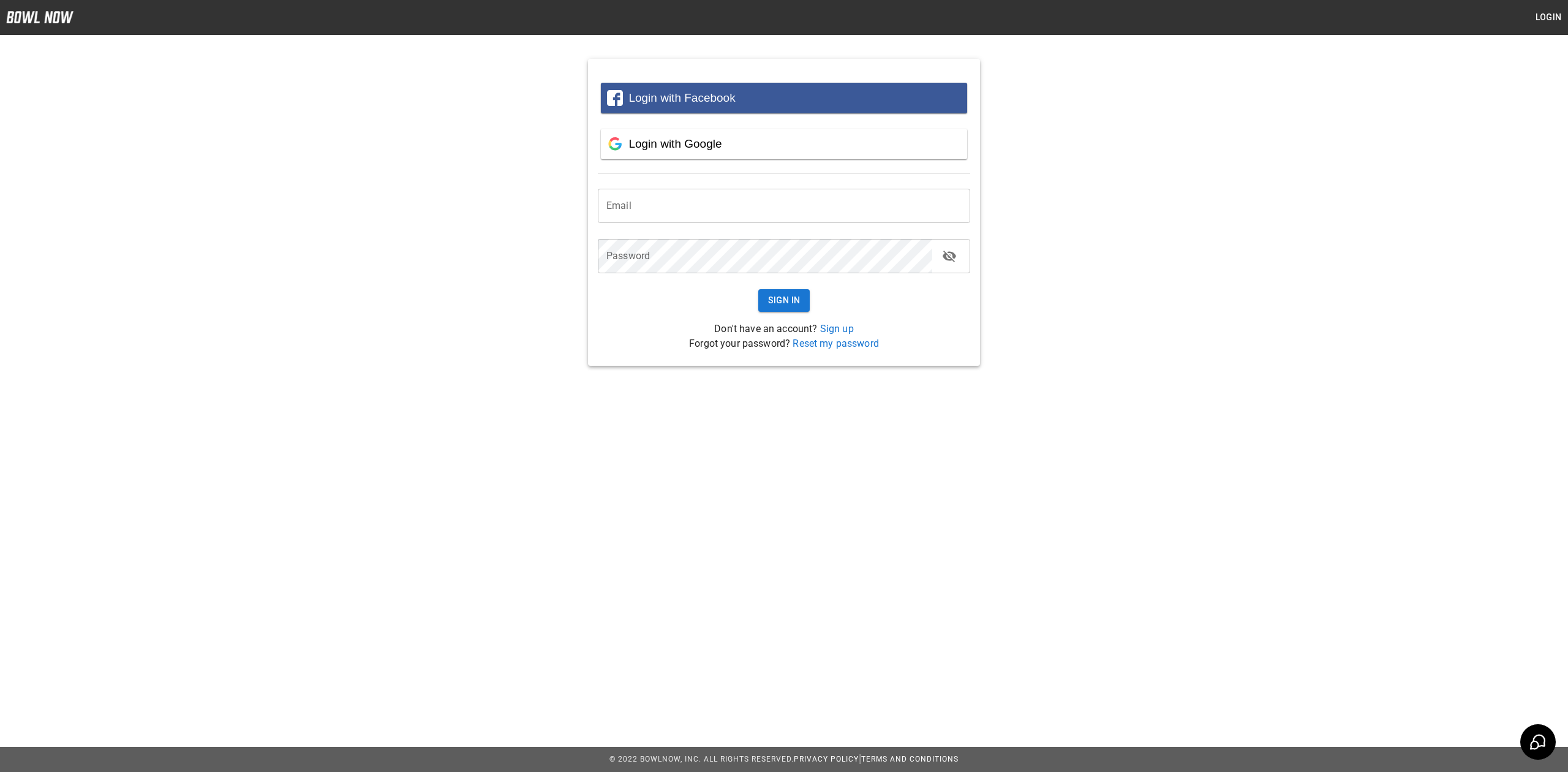
type input "**********"
